Goal: Check status

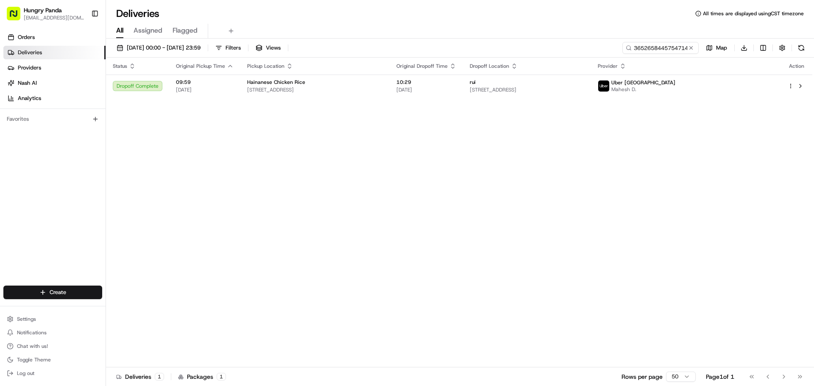
drag, startPoint x: 0, startPoint y: 0, endPoint x: 691, endPoint y: 50, distance: 692.9
click at [691, 50] on button at bounding box center [690, 48] width 8 height 8
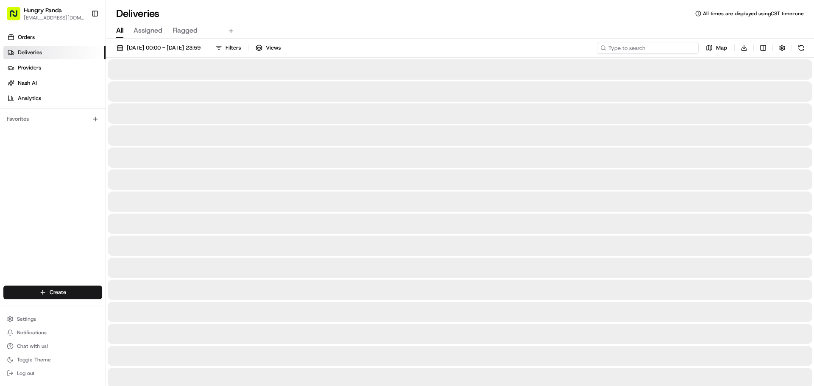
click at [669, 48] on input at bounding box center [648, 48] width 102 height 12
paste input "585460973595877790741"
type input "585460973595877790741"
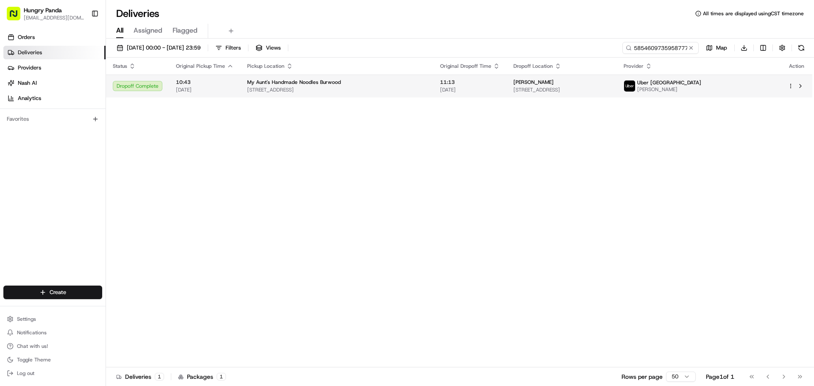
click at [481, 90] on span "[DATE]" at bounding box center [470, 89] width 60 height 7
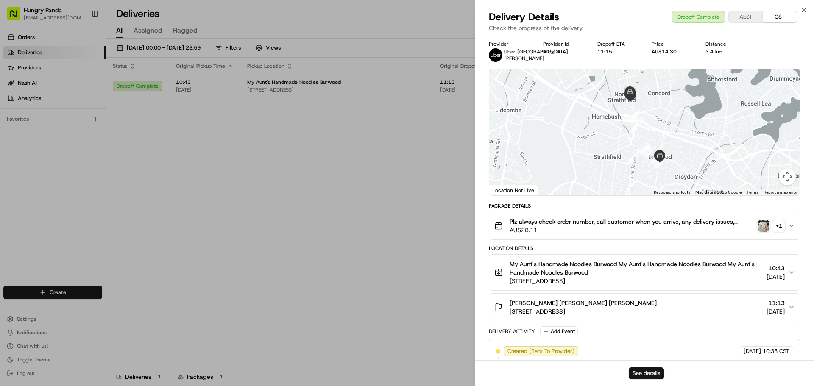
click at [661, 371] on button "See details" at bounding box center [645, 373] width 35 height 12
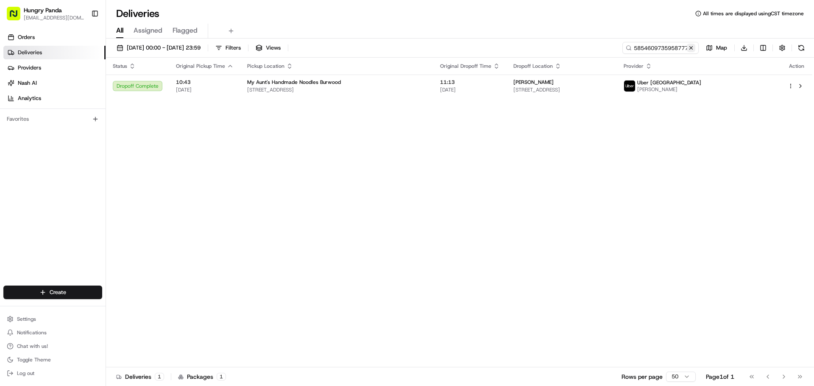
click at [694, 47] on button at bounding box center [690, 48] width 8 height 8
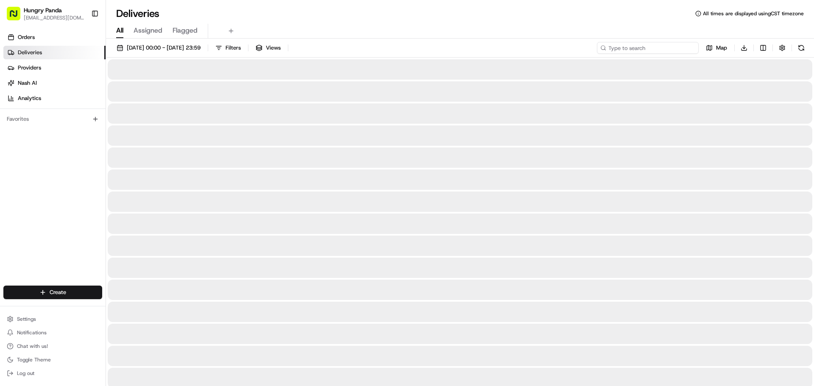
click at [675, 46] on input at bounding box center [648, 48] width 102 height 12
paste input "6358631185751735241261"
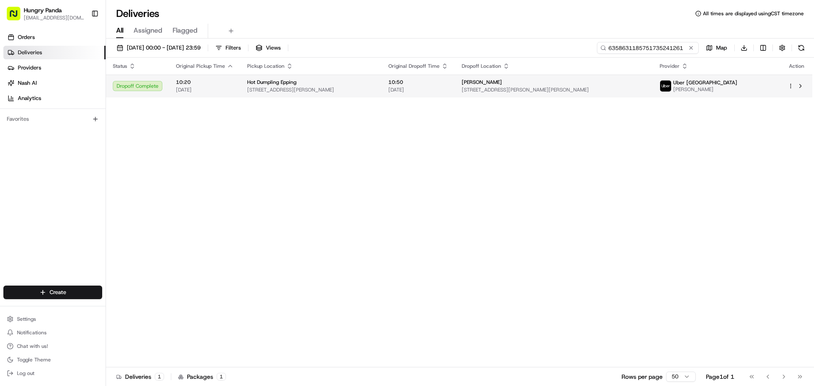
type input "6358631185751735241261"
click at [268, 86] on span "72 Beecroft Rd, Epping NSW 2121, Australia" at bounding box center [311, 89] width 128 height 7
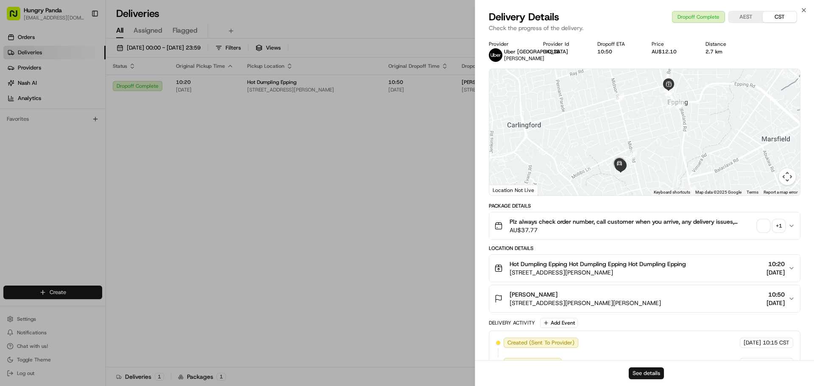
click at [656, 372] on button "See details" at bounding box center [645, 373] width 35 height 12
drag, startPoint x: 392, startPoint y: 105, endPoint x: 644, endPoint y: 65, distance: 255.3
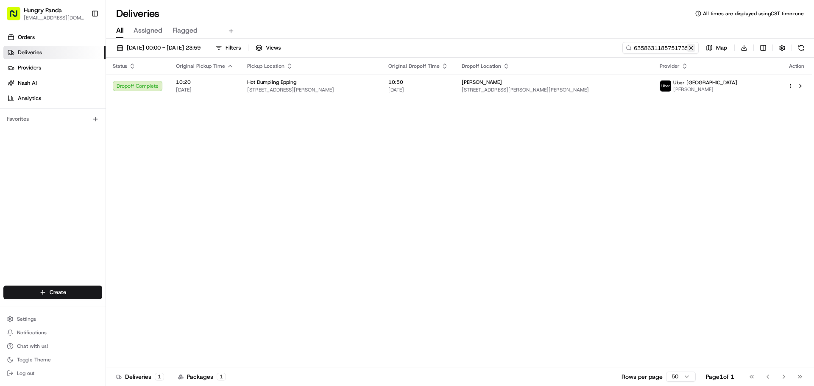
click at [687, 45] on button at bounding box center [690, 48] width 8 height 8
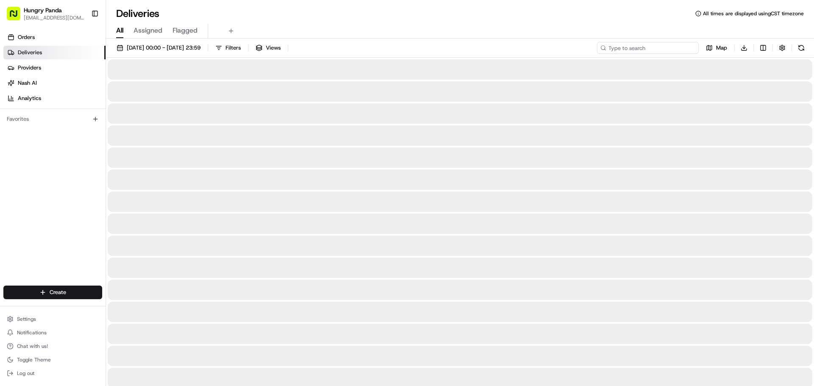
click at [668, 45] on input at bounding box center [648, 48] width 102 height 12
paste input "106266662515177926169"
type input "106266662515177926169"
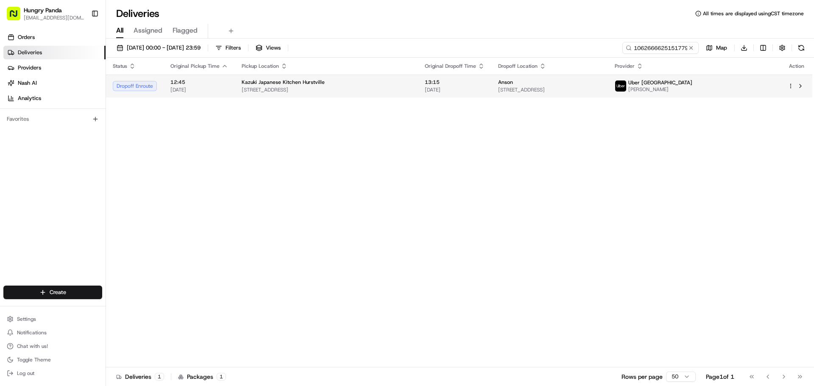
click at [499, 80] on td "Anson 44 Regent St, Kogarah NSW 2217, Australia" at bounding box center [549, 86] width 117 height 23
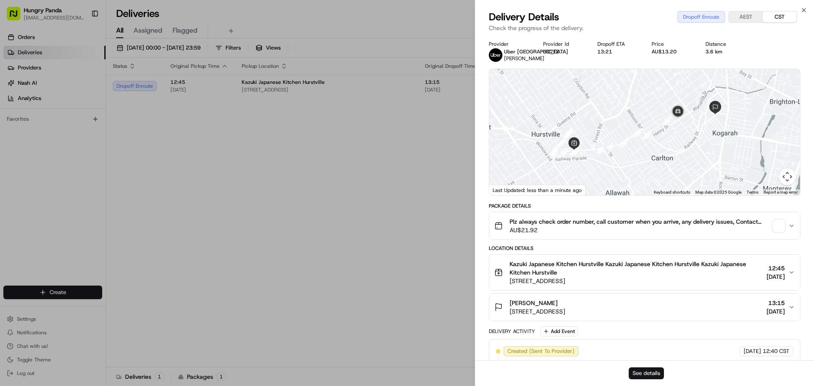
click at [637, 369] on button "See details" at bounding box center [645, 373] width 35 height 12
drag, startPoint x: 436, startPoint y: 143, endPoint x: 445, endPoint y: 142, distance: 9.0
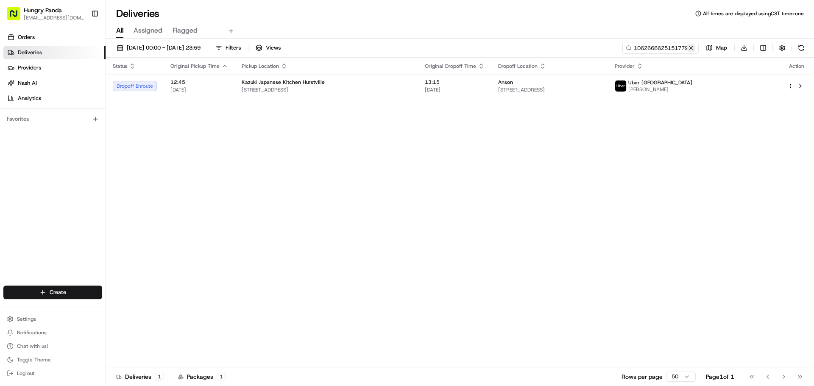
click at [689, 47] on button at bounding box center [690, 48] width 8 height 8
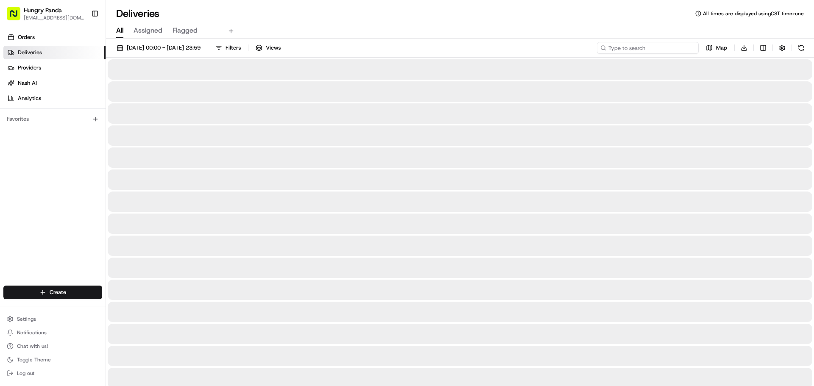
click at [677, 47] on input at bounding box center [648, 48] width 102 height 12
paste input "106266662515177926169"
type input "106266662515177926169"
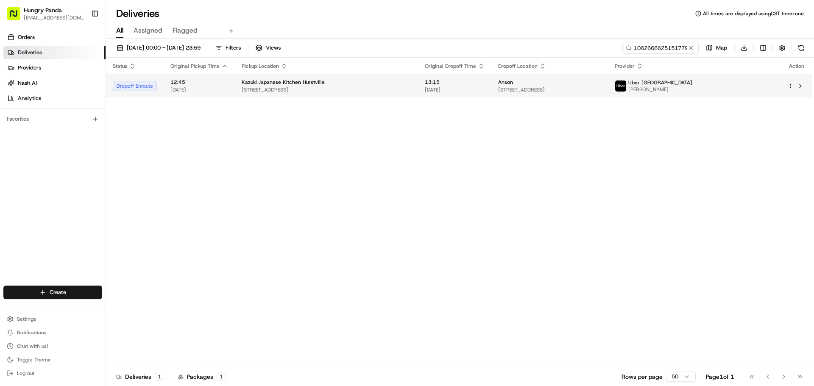
click at [226, 92] on span "[DATE]" at bounding box center [199, 89] width 58 height 7
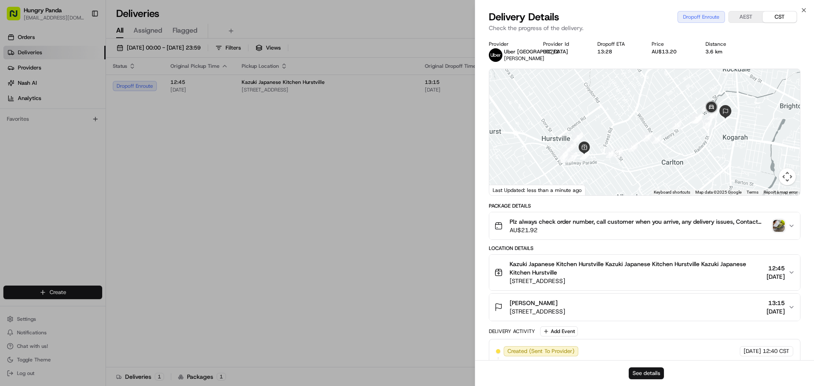
click at [645, 377] on button "See details" at bounding box center [645, 373] width 35 height 12
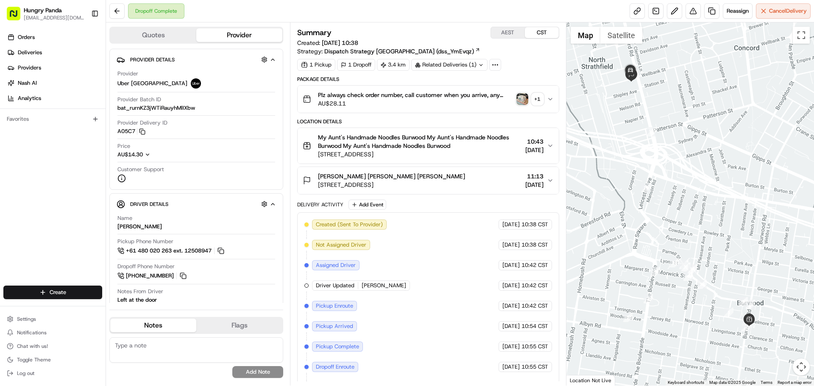
click at [522, 101] on img "button" at bounding box center [522, 99] width 12 height 12
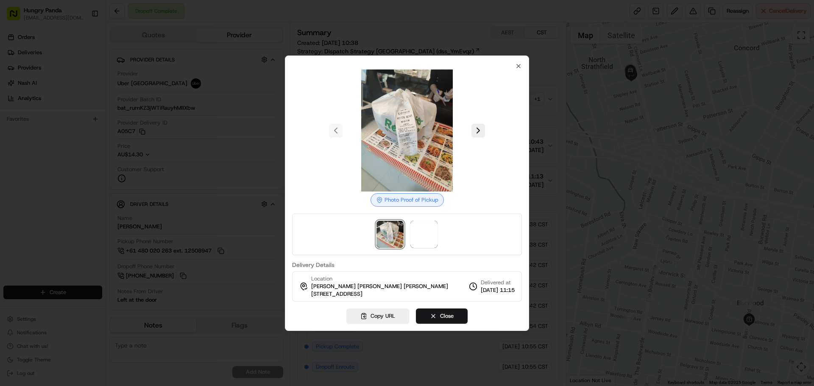
click at [433, 217] on div at bounding box center [407, 235] width 230 height 42
click at [425, 243] on span at bounding box center [423, 234] width 27 height 27
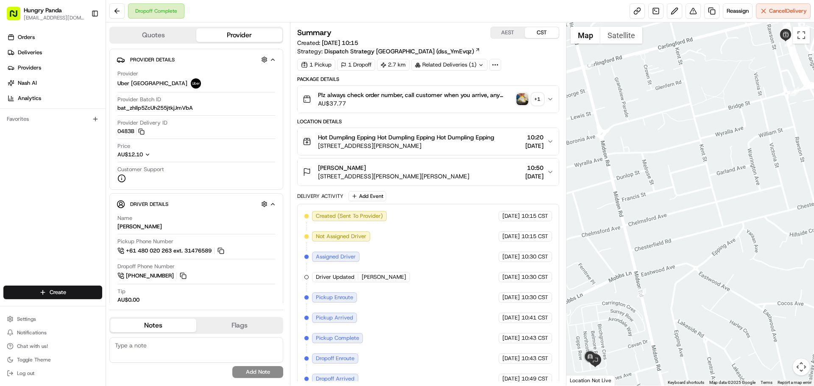
click at [524, 97] on img "button" at bounding box center [522, 99] width 12 height 12
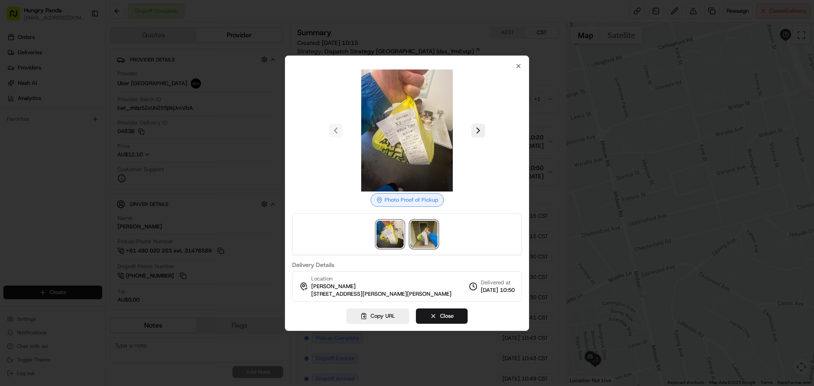
click at [426, 234] on img at bounding box center [423, 234] width 27 height 27
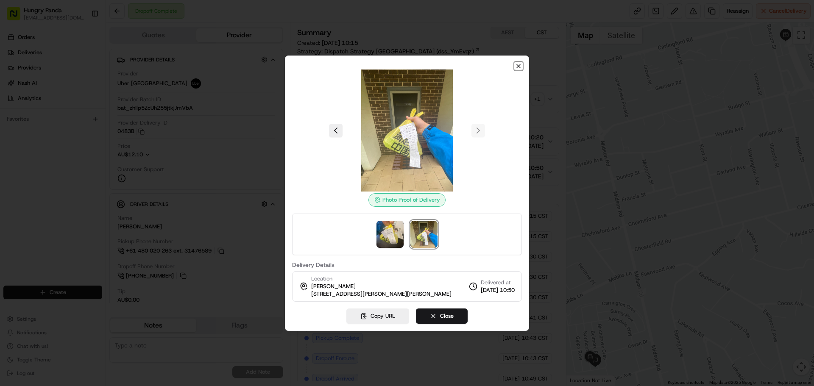
click at [519, 65] on icon "button" at bounding box center [518, 65] width 3 height 3
